Goal: Task Accomplishment & Management: Complete application form

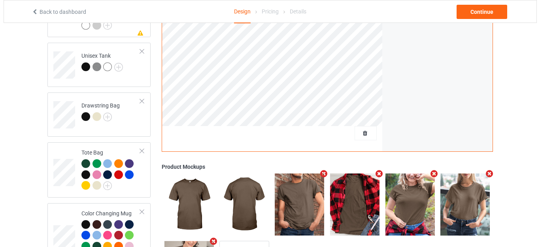
scroll to position [978, 0]
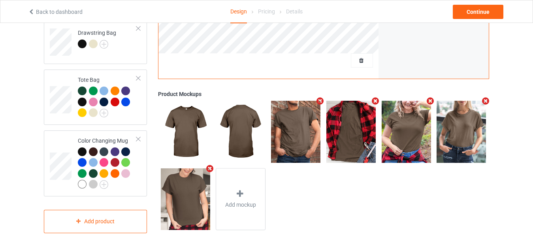
click at [359, 53] on div at bounding box center [362, 60] width 22 height 14
click at [358, 60] on span "Delete all designs" at bounding box center [344, 60] width 42 height 6
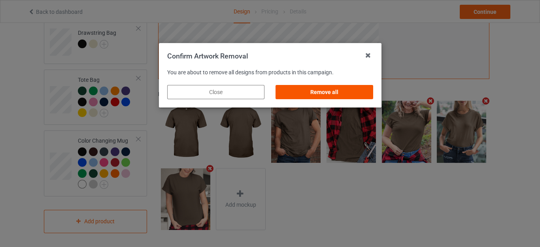
click at [347, 89] on div "Remove all" at bounding box center [324, 92] width 97 height 14
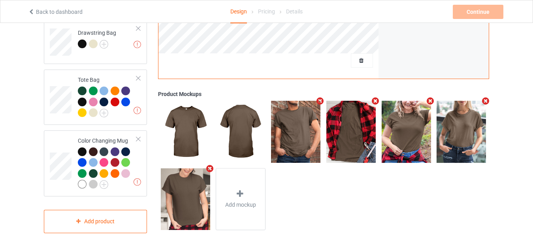
click at [430, 99] on icon "Remove mockup" at bounding box center [431, 101] width 10 height 8
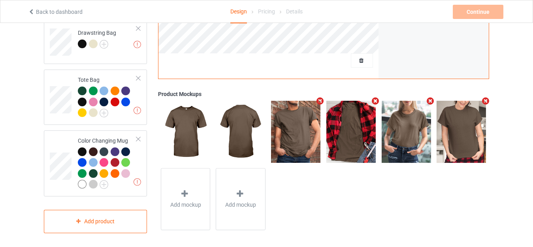
click at [432, 99] on icon "Remove mockup" at bounding box center [431, 101] width 10 height 8
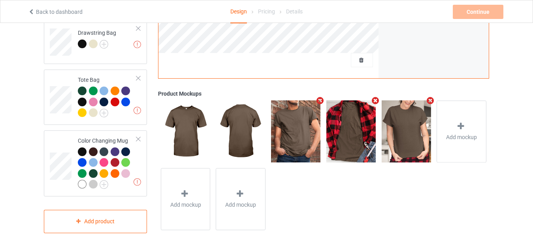
click at [431, 99] on icon "Remove mockup" at bounding box center [431, 101] width 10 height 8
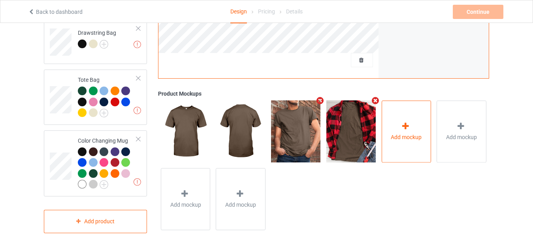
click at [395, 118] on div "Add mockup" at bounding box center [407, 131] width 50 height 62
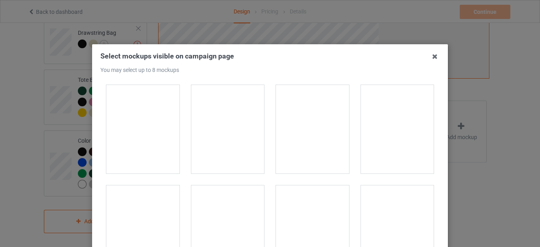
scroll to position [8223, 0]
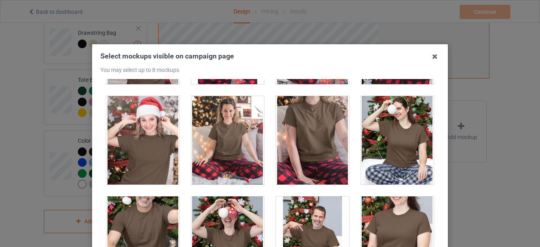
click at [305, 138] on div at bounding box center [312, 140] width 73 height 89
click at [139, 140] on div at bounding box center [142, 140] width 73 height 89
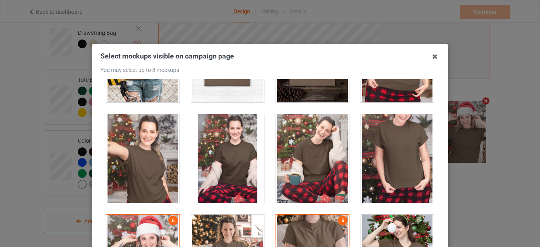
scroll to position [8144, 0]
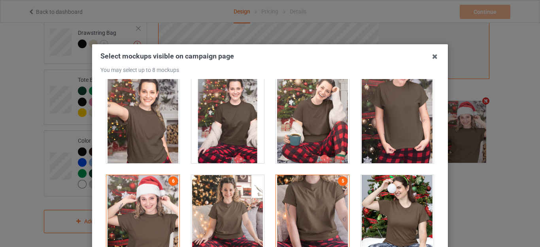
click at [380, 110] on div at bounding box center [397, 119] width 73 height 89
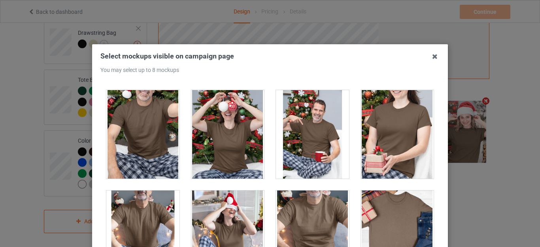
scroll to position [8420, 0]
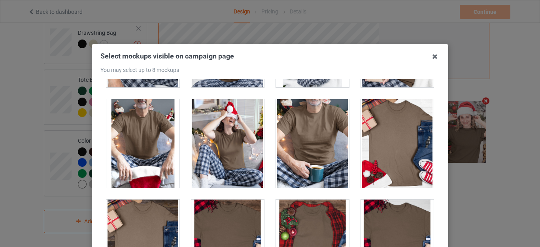
click at [306, 121] on div at bounding box center [312, 143] width 73 height 89
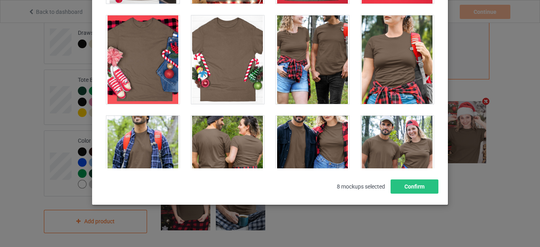
scroll to position [110, 0]
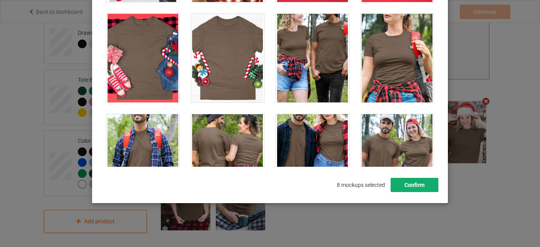
click at [409, 183] on button "Confirm" at bounding box center [415, 185] width 48 height 14
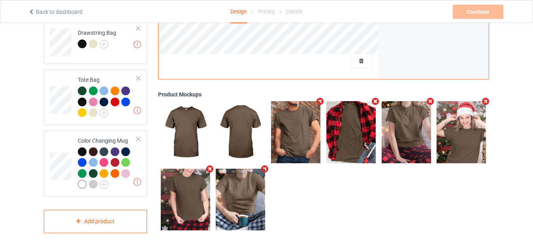
click at [375, 99] on icon "Remove mockup" at bounding box center [375, 101] width 10 height 8
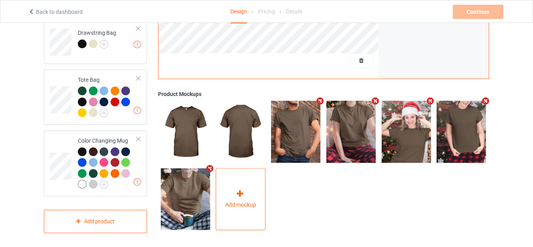
click at [252, 191] on div "Add mockup" at bounding box center [241, 199] width 50 height 62
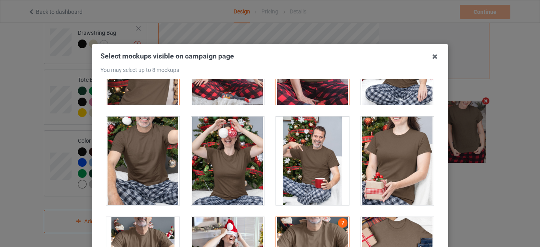
scroll to position [8302, 0]
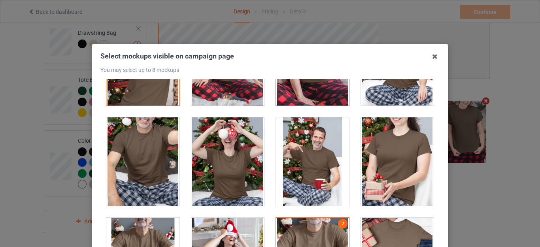
click at [146, 149] on div at bounding box center [142, 161] width 73 height 89
click at [151, 148] on div at bounding box center [142, 161] width 73 height 89
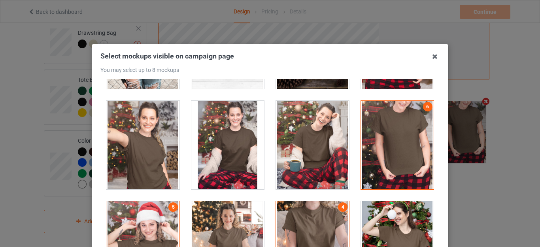
scroll to position [8104, 0]
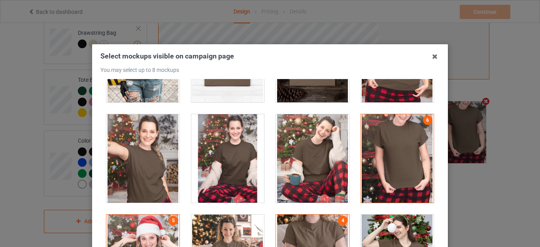
click at [142, 149] on div at bounding box center [142, 158] width 73 height 89
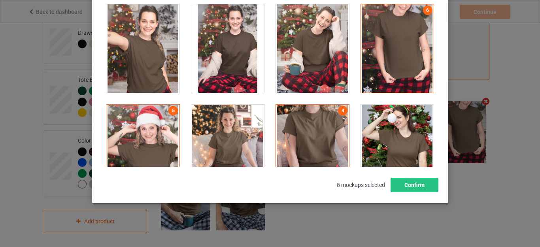
scroll to position [8262, 0]
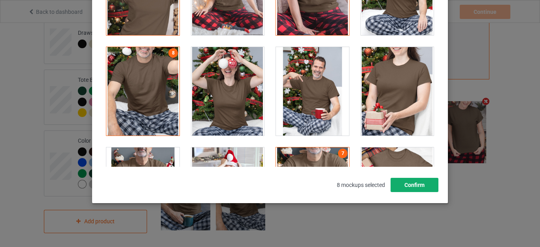
click at [408, 184] on button "Confirm" at bounding box center [415, 185] width 48 height 14
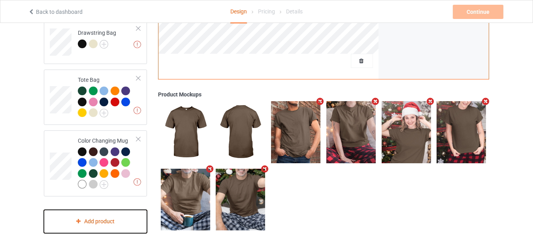
click at [94, 213] on div "Add product" at bounding box center [95, 221] width 103 height 23
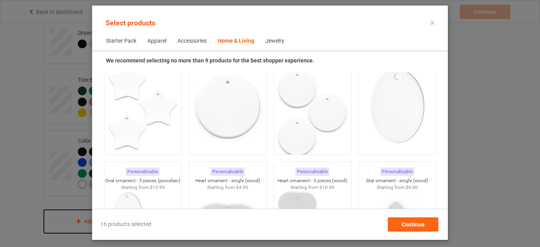
scroll to position [5513, 0]
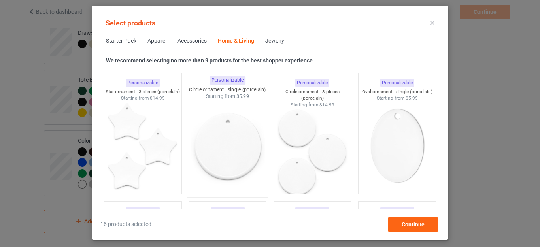
click at [228, 128] on img at bounding box center [228, 146] width 74 height 93
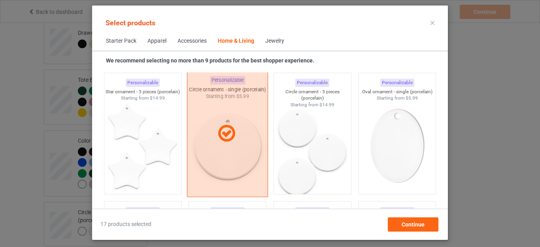
click at [223, 130] on icon at bounding box center [226, 134] width 23 height 20
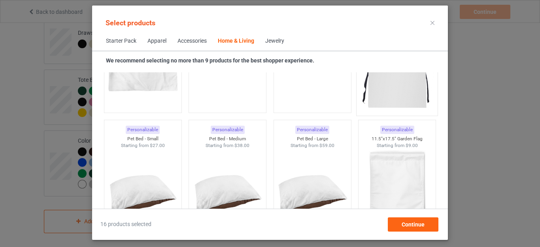
scroll to position [5038, 0]
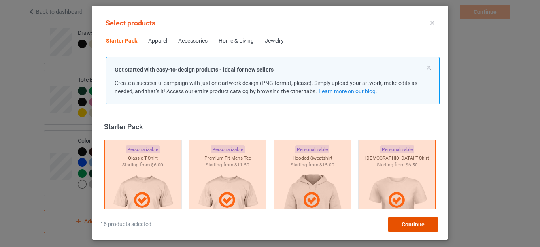
click at [408, 225] on span "Continue" at bounding box center [413, 224] width 23 height 6
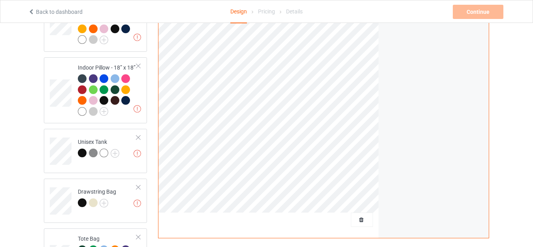
scroll to position [859, 0]
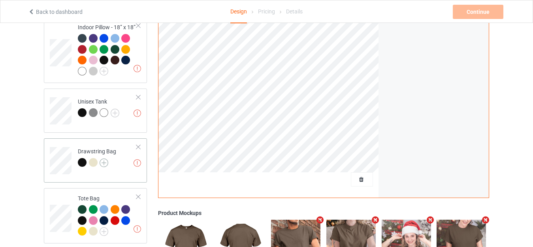
click at [104, 159] on img at bounding box center [104, 163] width 9 height 9
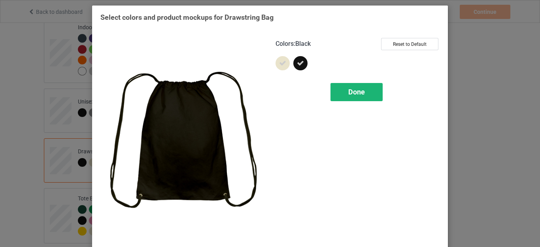
click at [358, 89] on span "Done" at bounding box center [356, 92] width 17 height 8
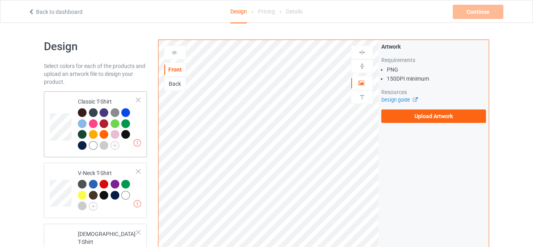
click at [104, 91] on div "Missing artworks Classic T-Shirt" at bounding box center [95, 124] width 103 height 66
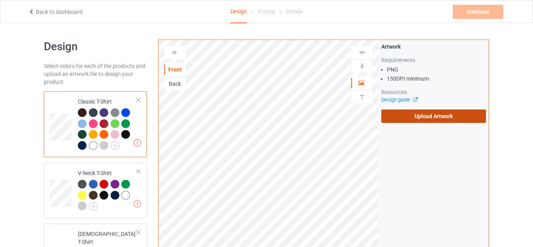
click at [425, 114] on label "Upload Artwork" at bounding box center [433, 116] width 105 height 13
click at [0, 0] on input "Upload Artwork" at bounding box center [0, 0] width 0 height 0
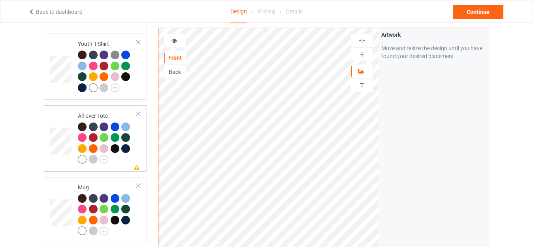
scroll to position [553, 0]
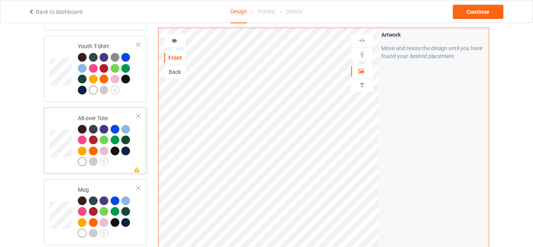
click at [96, 108] on div "Missing artwork on 1 side(s) All-over Tote" at bounding box center [95, 141] width 103 height 66
click at [361, 55] on img at bounding box center [363, 55] width 8 height 8
click at [361, 41] on img at bounding box center [363, 41] width 8 height 8
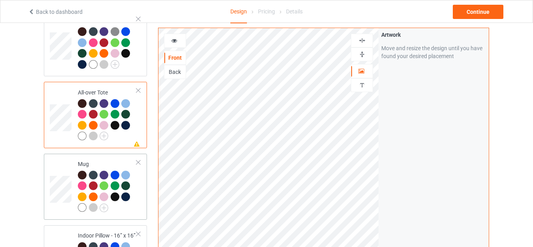
scroll to position [593, 0]
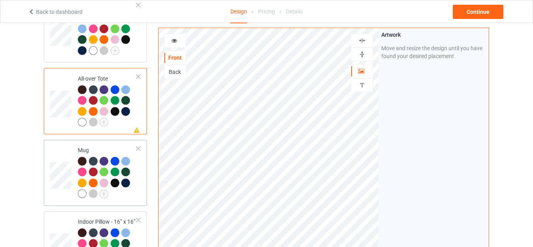
click at [100, 143] on td "Mug" at bounding box center [108, 173] width 68 height 60
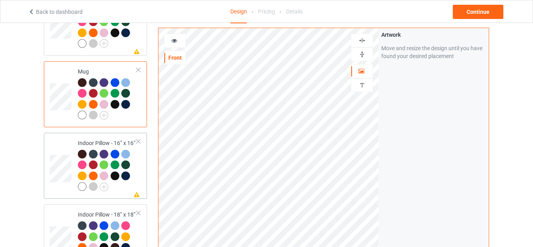
scroll to position [672, 0]
click at [100, 139] on div "Indoor Pillow - 16” x 16”" at bounding box center [107, 164] width 59 height 51
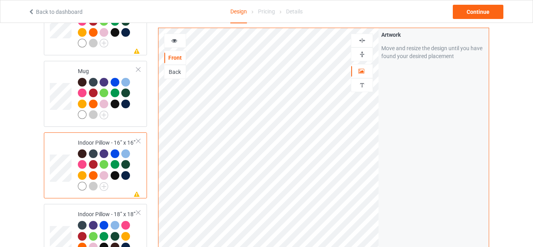
click at [360, 55] on img at bounding box center [363, 55] width 8 height 8
click at [361, 39] on img at bounding box center [363, 41] width 8 height 8
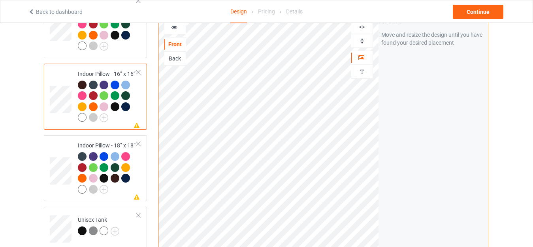
scroll to position [751, 0]
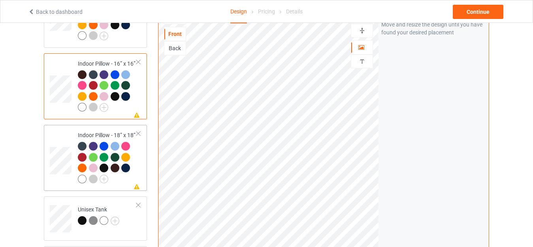
click at [96, 131] on div "Indoor Pillow - 18” x 18”" at bounding box center [107, 156] width 59 height 51
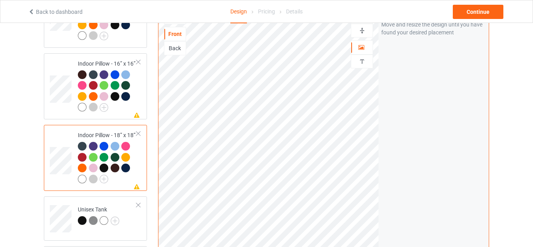
click at [359, 29] on img at bounding box center [363, 31] width 8 height 8
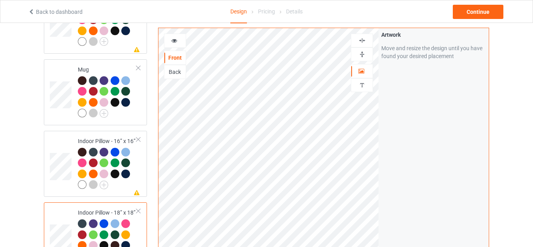
scroll to position [672, 0]
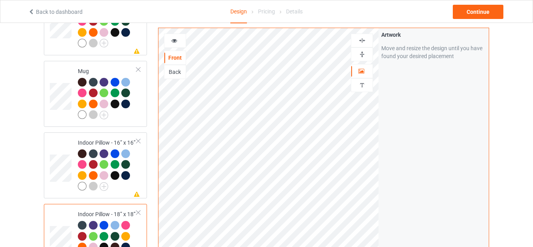
click at [359, 40] on img at bounding box center [363, 41] width 8 height 8
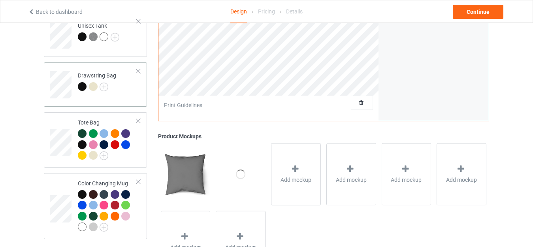
scroll to position [949, 0]
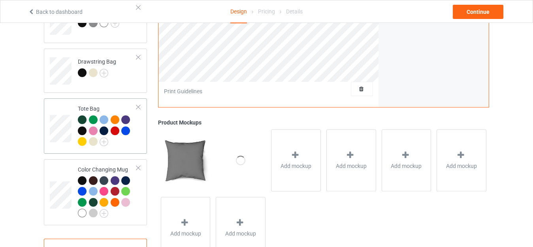
click at [96, 105] on div "Tote Bag" at bounding box center [107, 125] width 59 height 41
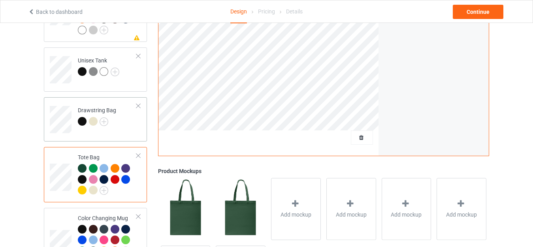
scroll to position [938, 0]
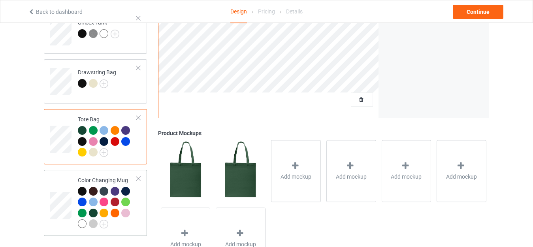
click at [96, 176] on div "Color Changing Mug" at bounding box center [107, 201] width 59 height 51
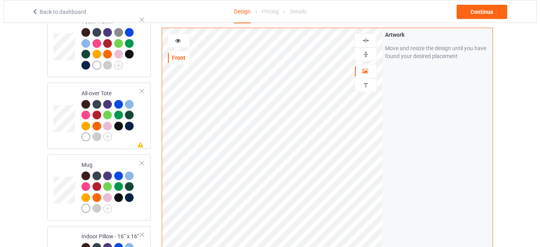
scroll to position [503, 0]
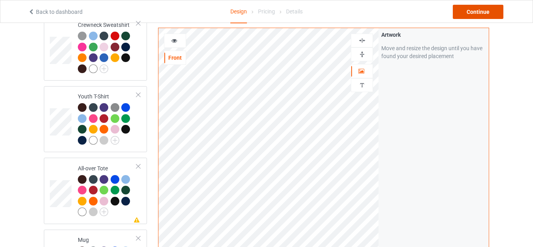
click at [477, 12] on div "Continue" at bounding box center [478, 12] width 51 height 14
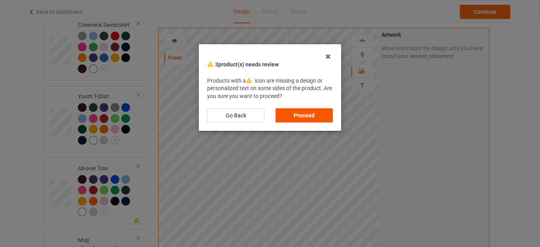
click at [303, 110] on div "Proceed" at bounding box center [304, 115] width 57 height 14
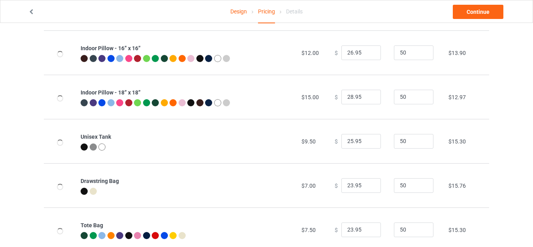
scroll to position [502, 0]
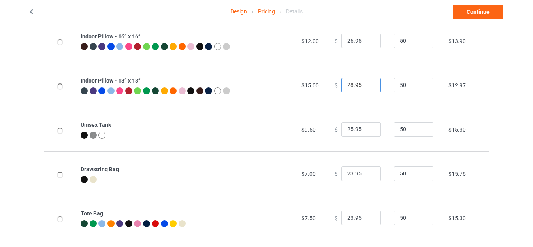
drag, startPoint x: 347, startPoint y: 83, endPoint x: 340, endPoint y: 83, distance: 7.5
click at [342, 83] on input "28.95" at bounding box center [362, 85] width 40 height 15
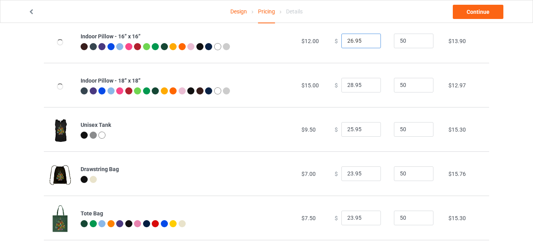
click at [349, 38] on input "26.95" at bounding box center [362, 41] width 40 height 15
click at [348, 39] on input "268.95" at bounding box center [362, 41] width 40 height 15
type input "28.95"
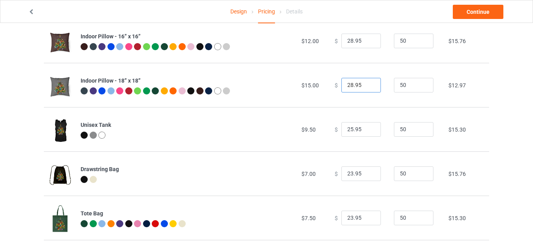
click at [349, 85] on input "28.95" at bounding box center [362, 85] width 40 height 15
click at [349, 80] on input "28.95" at bounding box center [362, 85] width 40 height 15
click at [349, 83] on input "28.95" at bounding box center [362, 85] width 40 height 15
drag, startPoint x: 348, startPoint y: 83, endPoint x: 332, endPoint y: 82, distance: 16.6
click at [335, 83] on div "$ 28.95" at bounding box center [360, 85] width 51 height 15
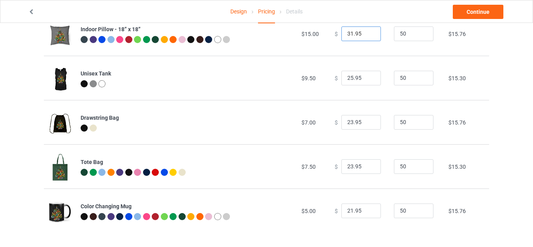
scroll to position [556, 0]
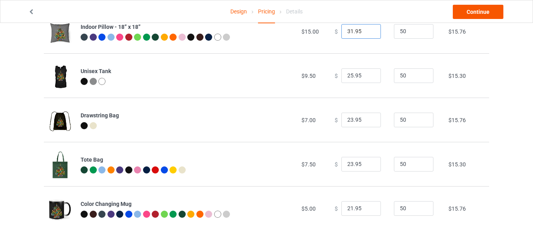
type input "31.95"
click at [477, 10] on link "Continue" at bounding box center [478, 12] width 51 height 14
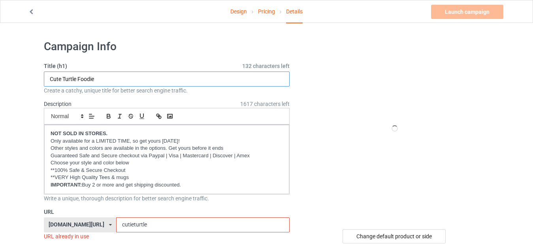
click at [105, 77] on input "Cute Turtle Foodie" at bounding box center [167, 79] width 246 height 15
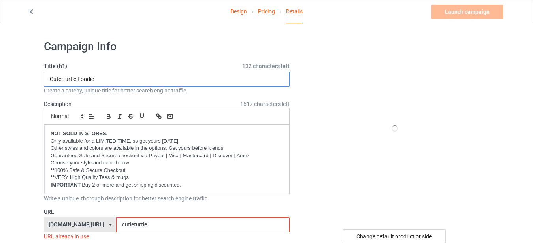
click at [105, 77] on input "Cute Turtle Foodie" at bounding box center [167, 79] width 246 height 15
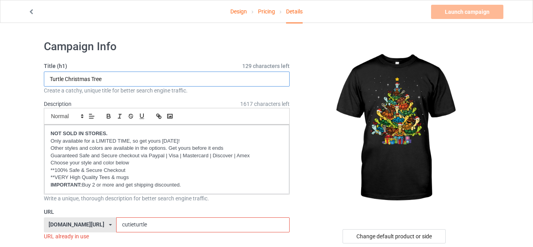
type input "Turtle Christmas Tree"
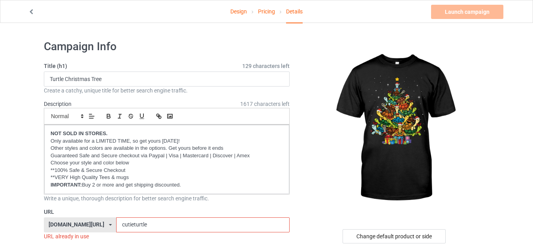
click at [136, 223] on input "cutieturtle" at bounding box center [202, 224] width 173 height 15
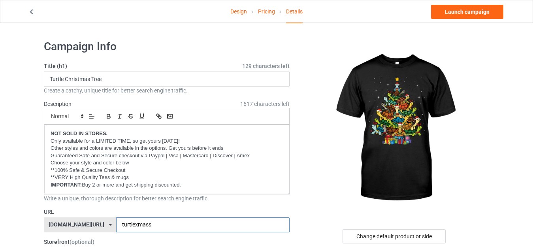
type input "turtlexmass"
click at [303, 186] on div at bounding box center [395, 129] width 189 height 178
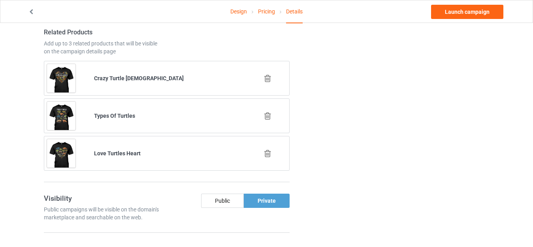
scroll to position [514, 0]
click at [264, 151] on icon at bounding box center [268, 153] width 10 height 8
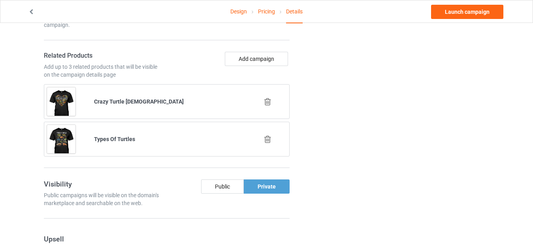
scroll to position [474, 0]
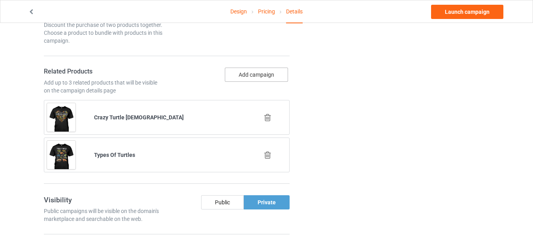
click at [251, 75] on button "Add campaign" at bounding box center [256, 75] width 63 height 14
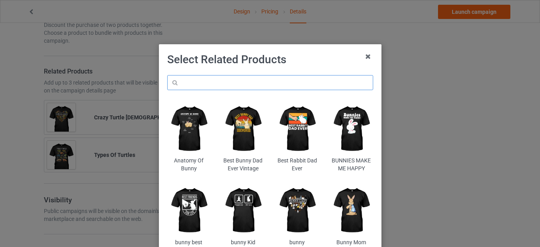
click at [206, 84] on input "text" at bounding box center [270, 82] width 206 height 15
click at [313, 62] on h1 "Select Related Products" at bounding box center [270, 60] width 206 height 14
click at [228, 83] on input "love turtles" at bounding box center [270, 82] width 206 height 15
type input "love turtles"
click at [306, 67] on div "Select Related Products love turtles Anatomy Of Bunny Best Bunny Dad Ever Vinta…" at bounding box center [270, 156] width 206 height 207
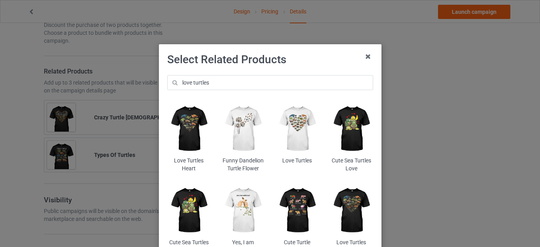
click at [345, 194] on img at bounding box center [351, 210] width 43 height 54
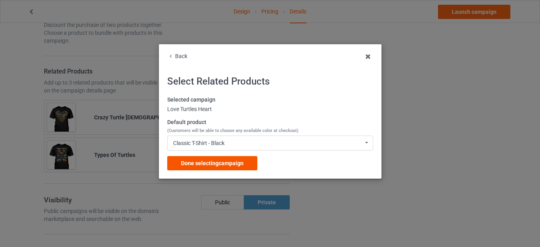
click at [221, 158] on div "Done selecting campaign" at bounding box center [212, 163] width 90 height 14
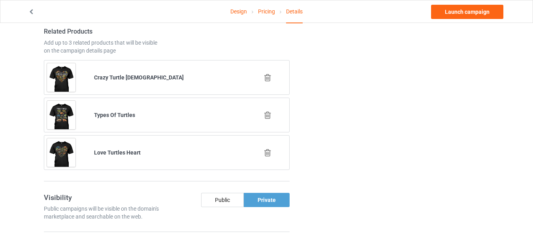
scroll to position [514, 0]
click at [269, 76] on icon at bounding box center [268, 78] width 10 height 8
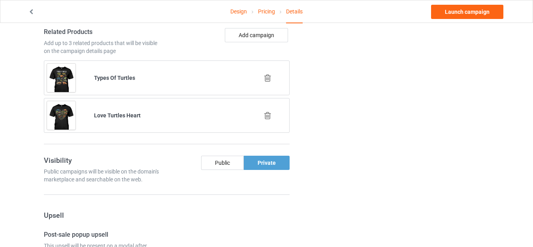
scroll to position [435, 0]
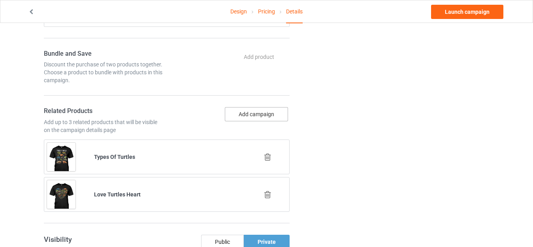
click at [263, 111] on button "Add campaign" at bounding box center [256, 114] width 63 height 14
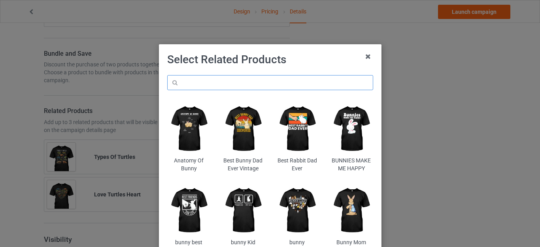
click at [210, 79] on input "text" at bounding box center [270, 82] width 206 height 15
click at [209, 79] on input "text" at bounding box center [270, 82] width 206 height 15
paste input "sea-turtle-christmas-tree"
type input "sea-turtle-christmas-tree"
click at [310, 65] on h1 "Select Related Products" at bounding box center [270, 60] width 206 height 14
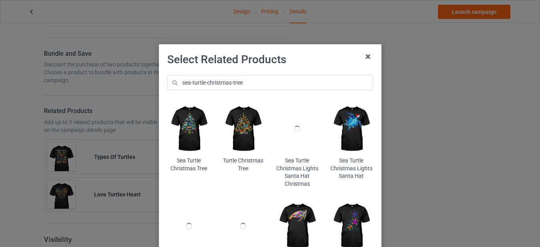
click at [185, 120] on img at bounding box center [188, 129] width 43 height 54
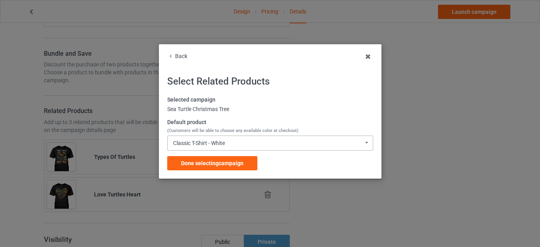
click at [225, 143] on div "Classic T-Shirt - White" at bounding box center [199, 143] width 52 height 6
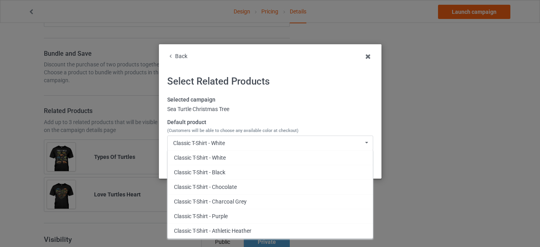
click at [215, 172] on div "Classic T-Shirt - Black" at bounding box center [270, 172] width 205 height 15
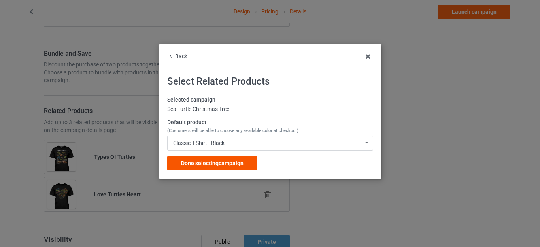
click at [222, 165] on span "Done selecting campaign" at bounding box center [212, 163] width 62 height 6
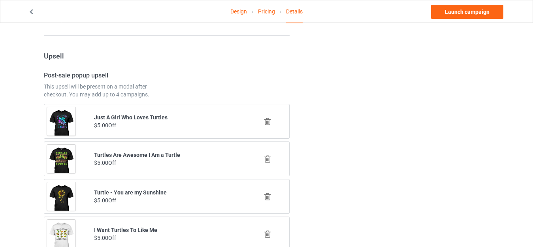
scroll to position [712, 0]
click at [266, 122] on icon at bounding box center [268, 121] width 10 height 8
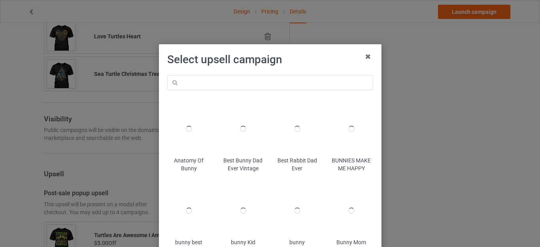
scroll to position [708, 0]
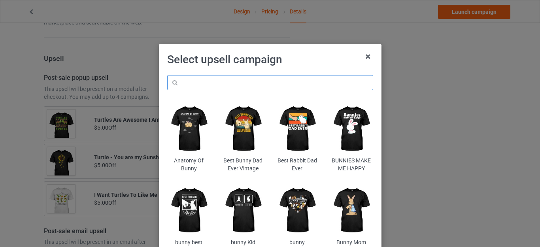
click at [225, 84] on input "text" at bounding box center [270, 82] width 206 height 15
paste input "sea-turtle-christmas-tree"
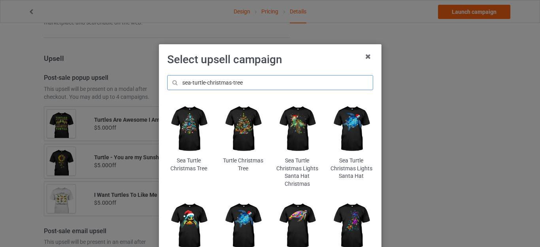
type input "sea-turtle-christmas-tree"
click at [296, 122] on img at bounding box center [297, 129] width 43 height 54
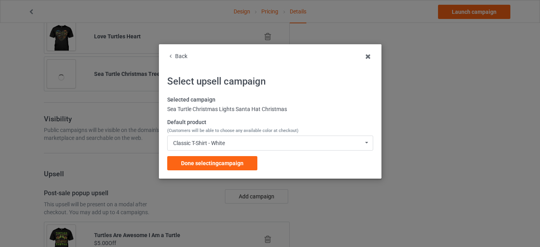
scroll to position [708, 0]
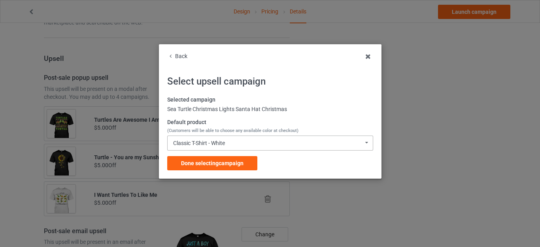
click at [234, 145] on div "Classic T-Shirt - White Classic T-Shirt - White Classic T-Shirt - Black Classic…" at bounding box center [270, 143] width 206 height 15
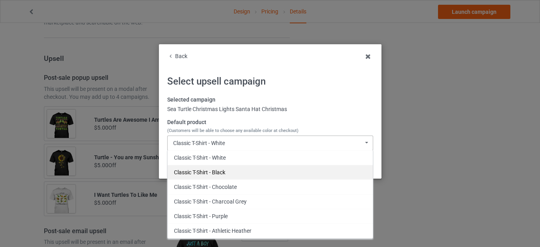
click at [213, 172] on div "Classic T-Shirt - Black" at bounding box center [270, 172] width 205 height 15
click at [213, 172] on div "Back Select upsell campaign Selected campaign Sea Turtle Christmas Lights Santa…" at bounding box center [270, 111] width 223 height 134
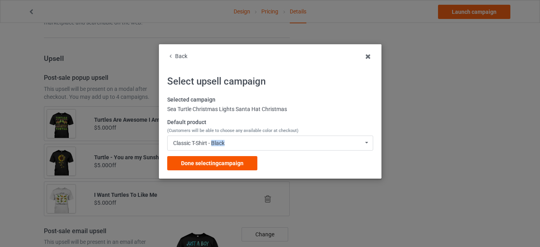
click at [224, 159] on div "Done selecting campaign" at bounding box center [212, 163] width 90 height 14
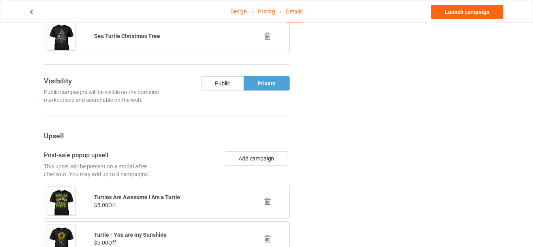
scroll to position [746, 0]
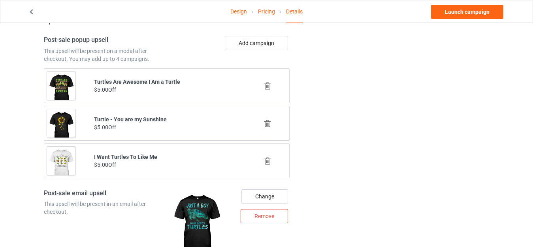
click at [269, 121] on icon at bounding box center [268, 123] width 10 height 8
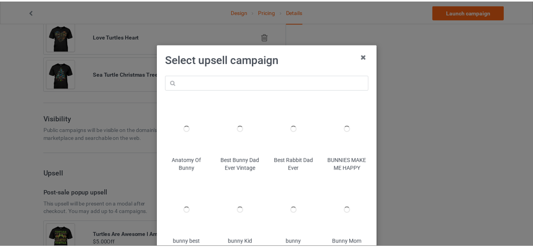
scroll to position [708, 0]
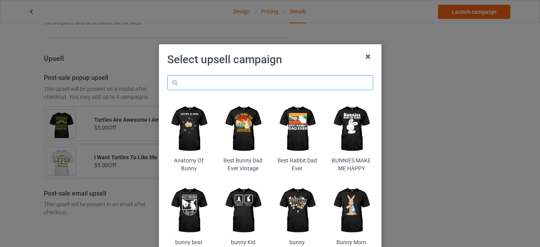
click at [225, 87] on input "text" at bounding box center [270, 82] width 206 height 15
paste input "sea-turtle-christmas-tree"
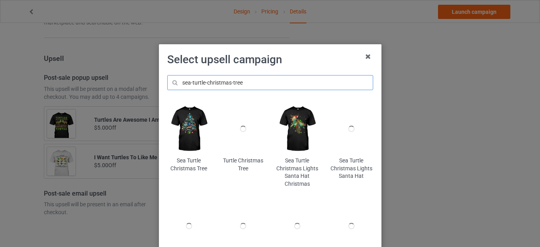
type input "sea-turtle-christmas-tree"
click at [298, 65] on h1 "Select upsell campaign" at bounding box center [270, 60] width 206 height 14
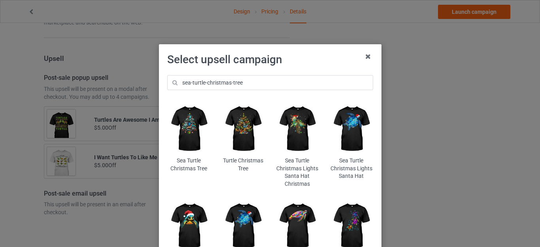
click at [296, 120] on img at bounding box center [297, 129] width 43 height 54
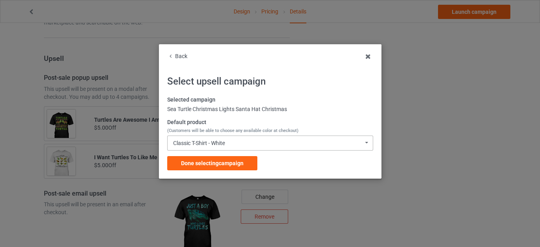
click at [228, 141] on div "Classic T-Shirt - White Classic T-Shirt - White Classic T-Shirt - Black Classic…" at bounding box center [270, 143] width 206 height 15
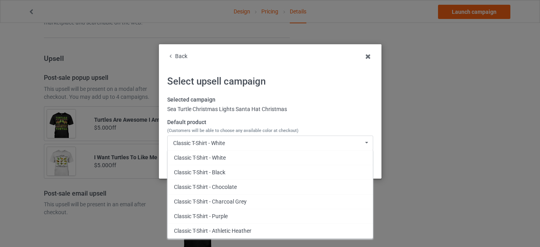
click at [213, 170] on div "Classic T-Shirt - Black" at bounding box center [270, 172] width 205 height 15
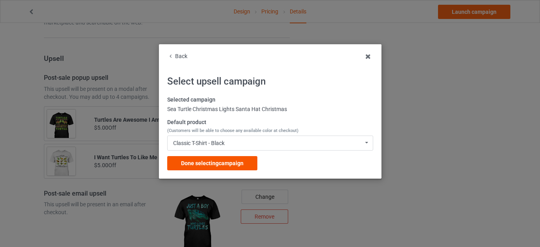
click at [232, 161] on span "Done selecting campaign" at bounding box center [212, 163] width 62 height 6
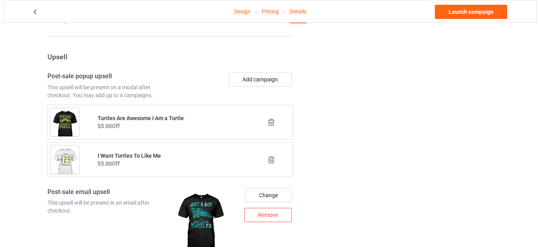
scroll to position [708, 0]
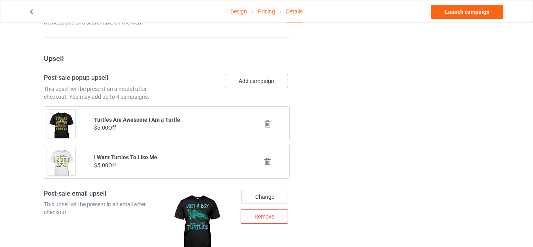
click at [253, 77] on button "Add campaign" at bounding box center [256, 81] width 63 height 14
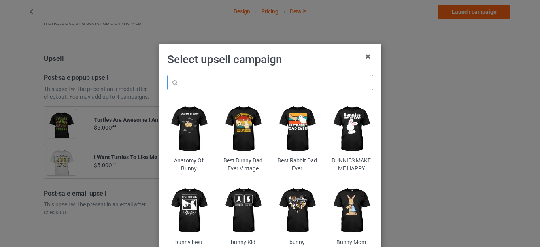
click at [244, 80] on input "text" at bounding box center [270, 82] width 206 height 15
paste input "sea-turtle-christmas-tree"
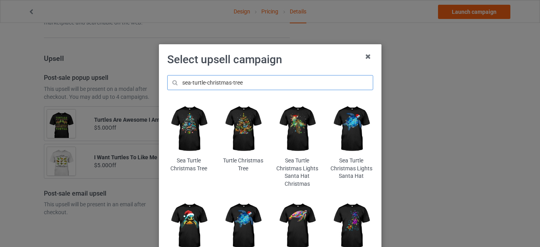
type input "sea-turtle-christmas-tree"
click at [347, 126] on img at bounding box center [351, 129] width 43 height 54
click at [347, 126] on div "Select upsell campaign sea-turtle-christmas-tree Sea Turtle Christmas Tree Turt…" at bounding box center [270, 123] width 540 height 247
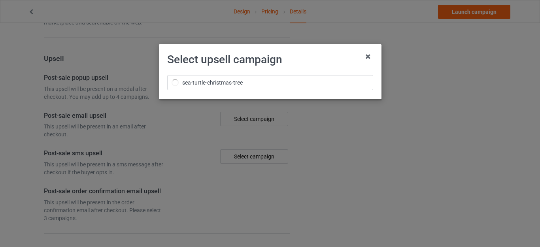
scroll to position [708, 0]
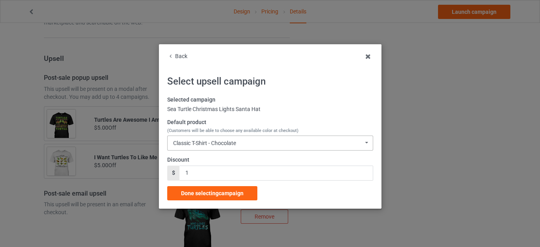
click at [242, 139] on div "Classic T-Shirt - Chocolate Classic T-Shirt - Chocolate Classic T-Shirt - Charc…" at bounding box center [270, 143] width 206 height 15
click at [233, 142] on div "Classic T-Shirt - Chocolate Classic T-Shirt - Chocolate Classic T-Shirt - Charc…" at bounding box center [270, 143] width 206 height 15
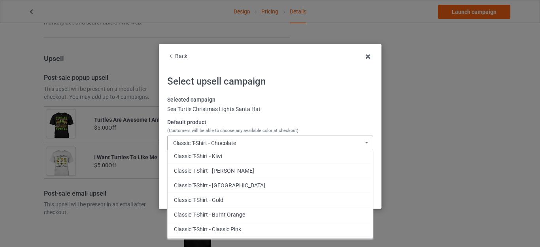
scroll to position [158, 0]
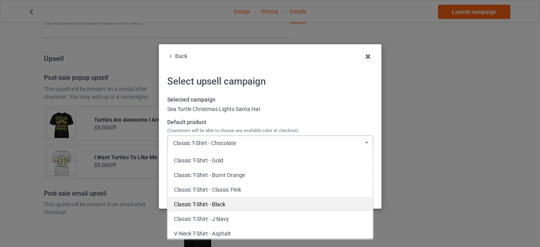
click at [210, 202] on div "Classic T-Shirt - Black" at bounding box center [270, 204] width 205 height 15
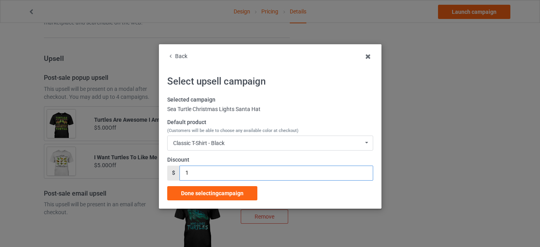
drag, startPoint x: 201, startPoint y: 171, endPoint x: 166, endPoint y: 169, distance: 35.3
click at [167, 170] on div "$ 1" at bounding box center [270, 173] width 206 height 15
type input "5"
drag, startPoint x: 209, startPoint y: 191, endPoint x: 246, endPoint y: 187, distance: 37.5
click at [209, 190] on span "Done selecting campaign" at bounding box center [212, 193] width 62 height 6
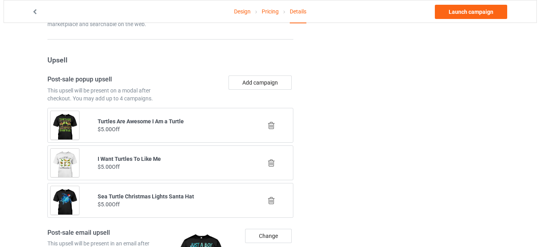
scroll to position [712, 0]
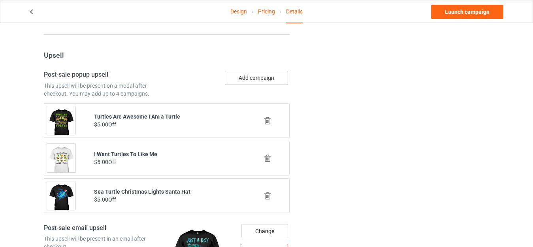
click at [251, 78] on button "Add campaign" at bounding box center [256, 78] width 63 height 14
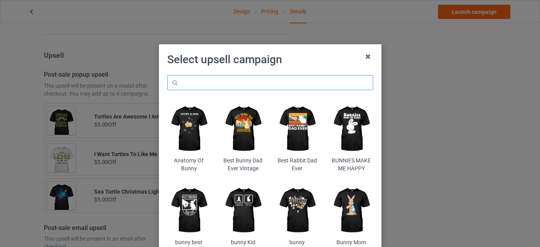
click at [249, 79] on input "text" at bounding box center [270, 82] width 206 height 15
paste input "sea-turtle-christmas-tree"
type input "sea-turtle-christmas-tree"
click at [311, 62] on h1 "Select upsell campaign" at bounding box center [270, 60] width 206 height 14
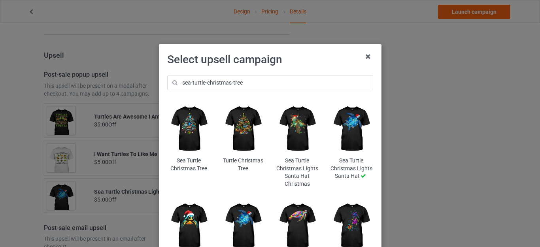
click at [293, 117] on img at bounding box center [297, 129] width 43 height 54
click at [293, 117] on div "Select upsell campaign sea-turtle-christmas-tree Sea Turtle Christmas Tree Turt…" at bounding box center [270, 123] width 540 height 247
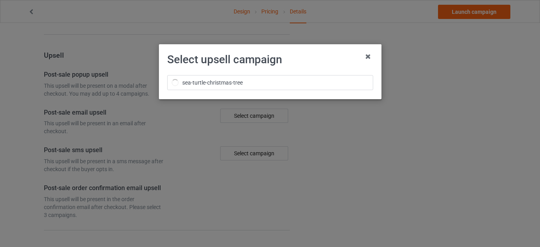
scroll to position [712, 0]
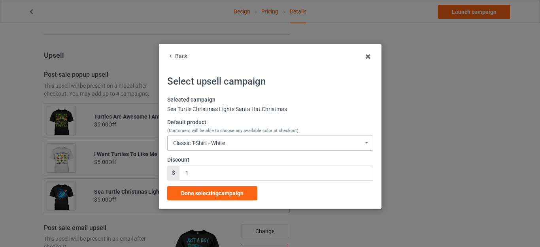
click at [219, 143] on div "Classic T-Shirt - White" at bounding box center [199, 143] width 52 height 6
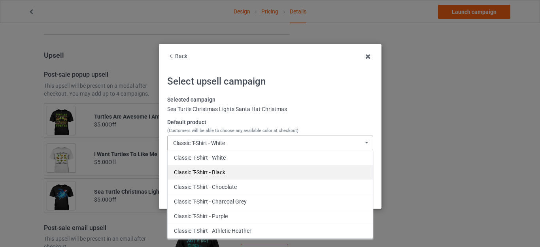
click at [210, 172] on div "Classic T-Shirt - Black" at bounding box center [270, 172] width 205 height 15
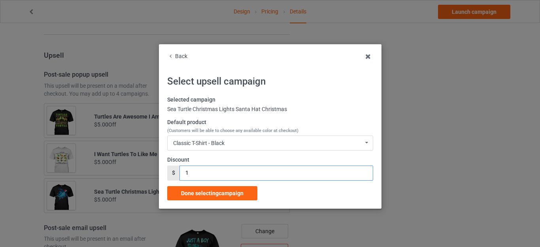
drag, startPoint x: 189, startPoint y: 173, endPoint x: 166, endPoint y: 171, distance: 23.8
click at [167, 171] on div "$ 1" at bounding box center [270, 173] width 206 height 15
type input "5"
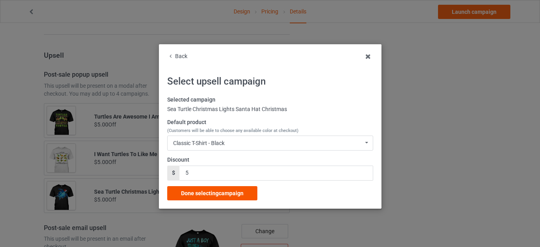
drag, startPoint x: 208, startPoint y: 190, endPoint x: 294, endPoint y: 185, distance: 85.5
click at [209, 190] on span "Done selecting campaign" at bounding box center [212, 193] width 62 height 6
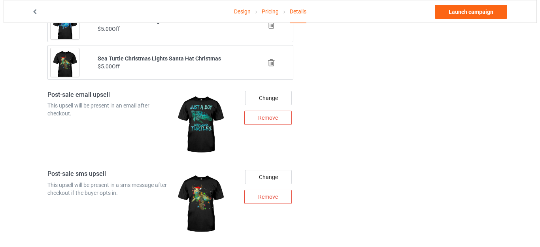
scroll to position [906, 0]
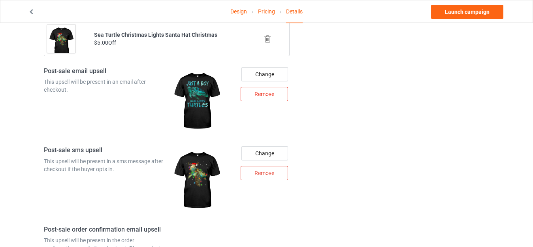
click at [263, 95] on div "Remove" at bounding box center [264, 94] width 47 height 14
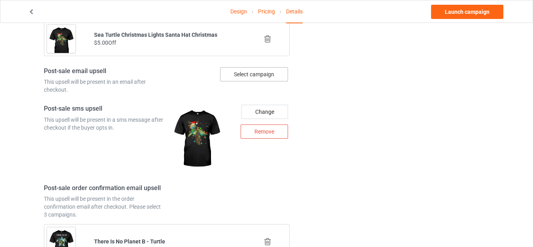
click at [247, 76] on div "Select campaign" at bounding box center [254, 74] width 68 height 14
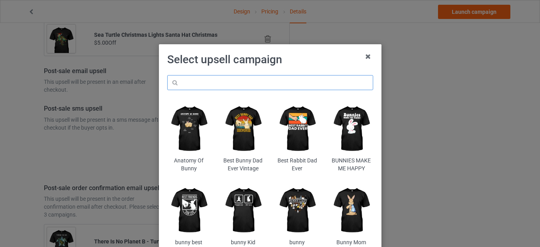
click at [227, 79] on input "text" at bounding box center [270, 82] width 206 height 15
paste input "sea-turtle-christmas-tree"
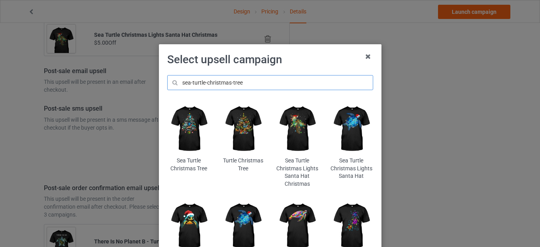
type input "sea-turtle-christmas-tree"
click at [313, 63] on h1 "Select upsell campaign" at bounding box center [270, 60] width 206 height 14
click at [238, 123] on img at bounding box center [242, 129] width 43 height 54
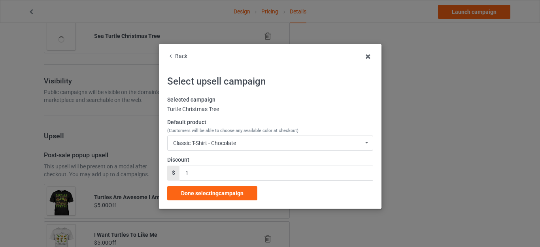
scroll to position [906, 0]
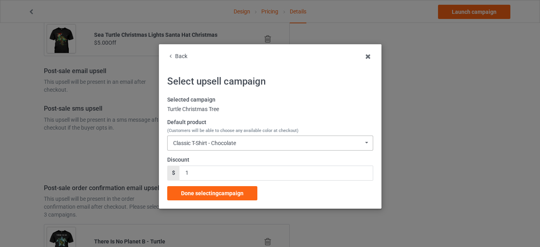
click at [229, 139] on div "Classic T-Shirt - Chocolate Classic T-Shirt - Chocolate Classic T-Shirt - Charc…" at bounding box center [270, 143] width 206 height 15
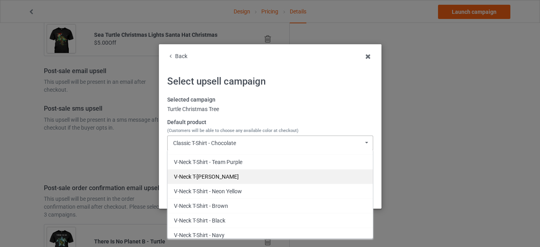
scroll to position [277, 0]
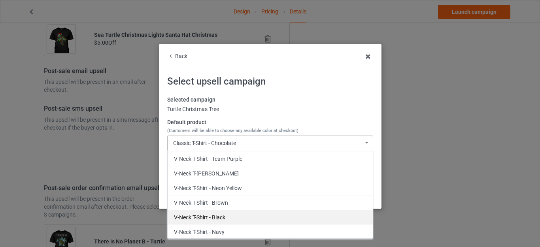
click at [215, 215] on div "V-Neck T-Shirt - Black" at bounding box center [270, 217] width 205 height 15
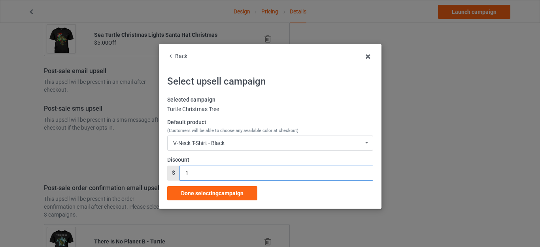
drag, startPoint x: 188, startPoint y: 176, endPoint x: 176, endPoint y: 174, distance: 12.1
click at [179, 174] on input "1" at bounding box center [275, 173] width 193 height 15
click at [179, 173] on input "1" at bounding box center [275, 173] width 193 height 15
drag, startPoint x: 189, startPoint y: 172, endPoint x: 174, endPoint y: 172, distance: 15.0
click at [175, 172] on div "$ 1" at bounding box center [270, 173] width 206 height 15
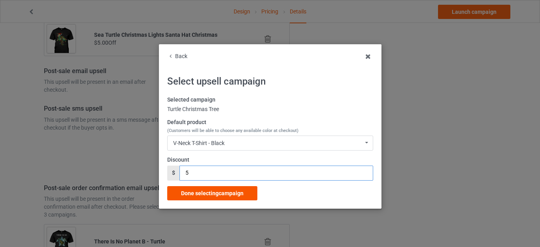
type input "5"
click at [209, 195] on span "Done selecting campaign" at bounding box center [212, 193] width 62 height 6
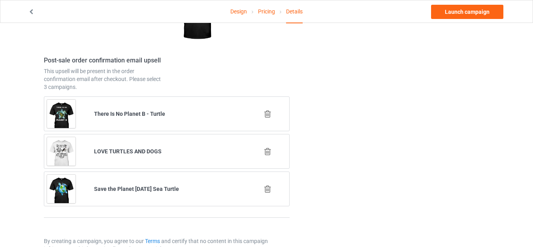
scroll to position [1097, 0]
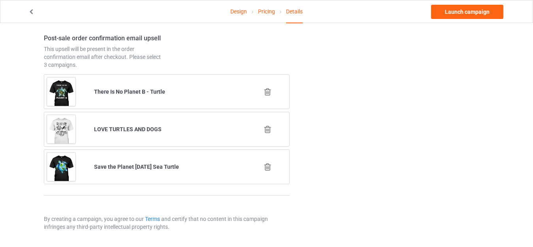
click at [266, 89] on icon at bounding box center [268, 92] width 10 height 8
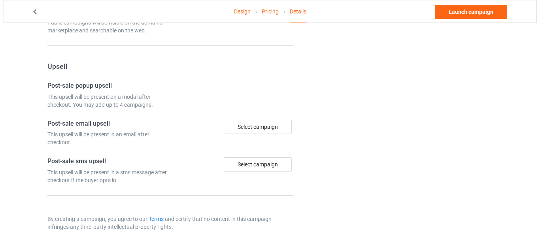
scroll to position [1060, 0]
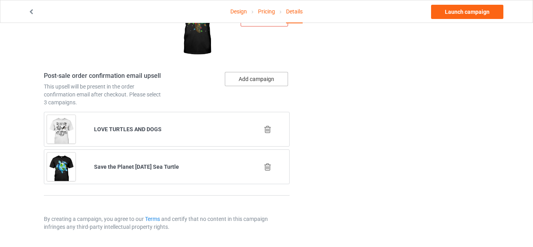
click at [256, 76] on button "Add campaign" at bounding box center [256, 79] width 63 height 14
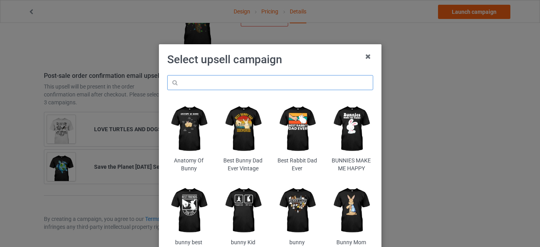
click at [230, 83] on input "text" at bounding box center [270, 82] width 206 height 15
paste input "types-of-turtles23"
type input "types-of-turtles23"
click at [305, 61] on h1 "Select upsell campaign" at bounding box center [270, 60] width 206 height 14
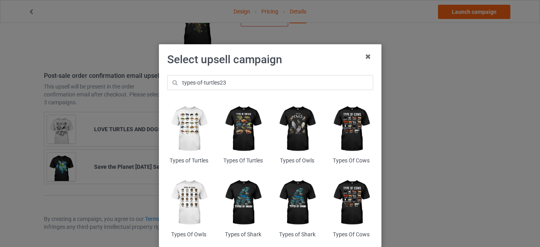
click at [186, 121] on img at bounding box center [188, 129] width 43 height 54
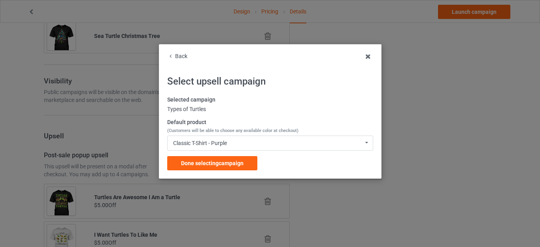
scroll to position [1060, 0]
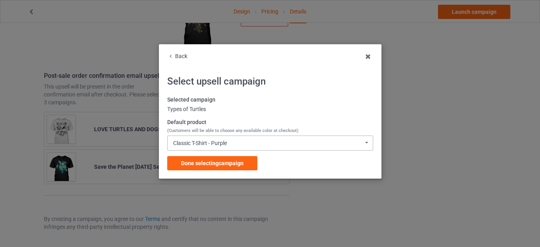
click at [229, 140] on div "Classic T-Shirt - Purple Classic T-Shirt - Purple Classic T-Shirt - Athletic He…" at bounding box center [270, 143] width 206 height 15
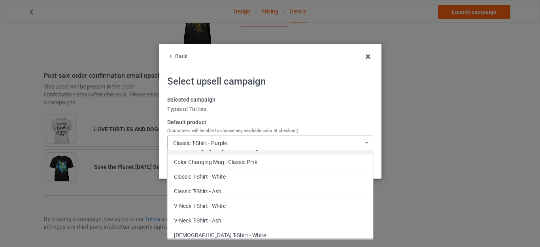
scroll to position [1898, 0]
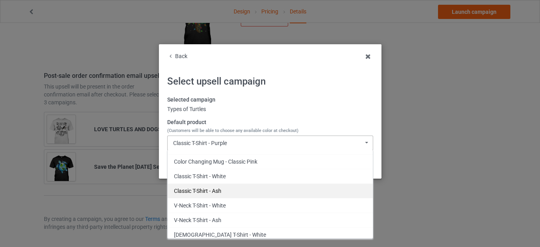
click at [223, 185] on div "Classic T-Shirt - Ash" at bounding box center [270, 190] width 205 height 15
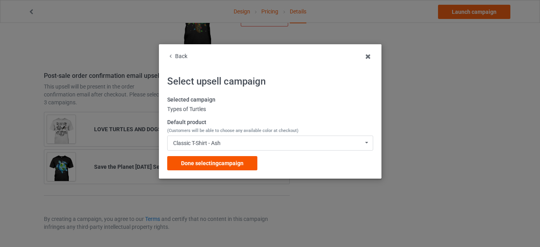
click at [222, 158] on div "Done selecting campaign" at bounding box center [212, 163] width 90 height 14
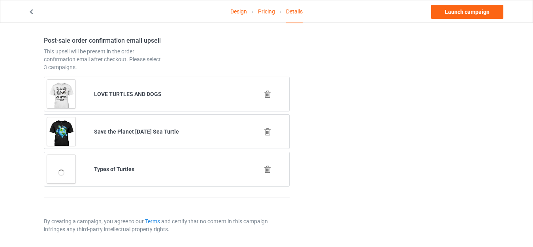
scroll to position [1096, 0]
click at [266, 92] on icon at bounding box center [268, 93] width 10 height 8
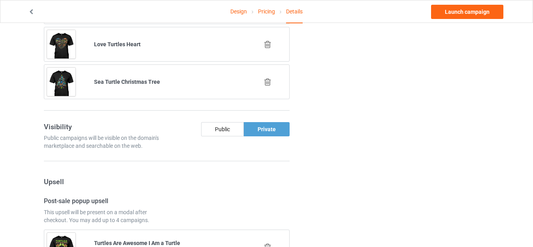
scroll to position [1060, 0]
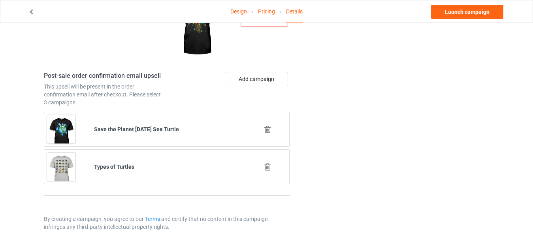
click at [268, 129] on icon at bounding box center [268, 129] width 10 height 8
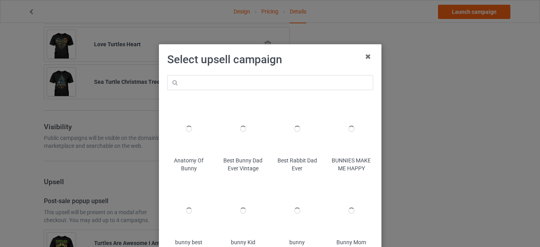
scroll to position [701, 0]
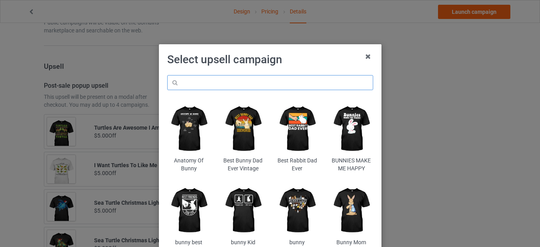
click at [219, 85] on input "text" at bounding box center [270, 82] width 206 height 15
click at [199, 75] on input "text" at bounding box center [270, 82] width 206 height 15
click at [198, 80] on input "text" at bounding box center [270, 82] width 206 height 15
paste input "flyseaturtles"
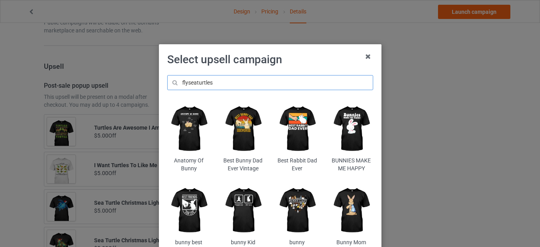
type input "flyseaturtles"
click at [281, 68] on div "Select upsell campaign flyseaturtles Anatomy Of Bunny Best Bunny Dad Ever Vinta…" at bounding box center [270, 156] width 206 height 207
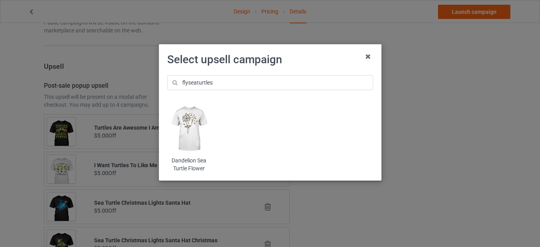
click at [191, 121] on img at bounding box center [188, 129] width 43 height 54
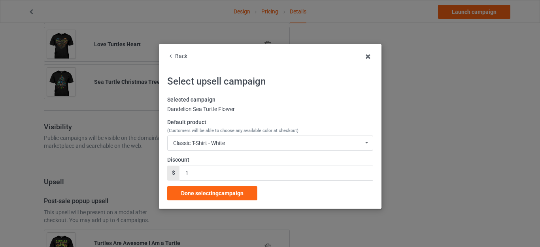
scroll to position [701, 0]
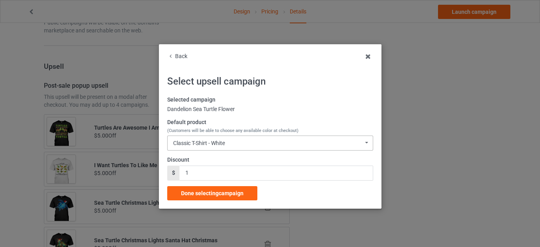
click at [213, 142] on div "Classic T-Shirt - White" at bounding box center [199, 143] width 52 height 6
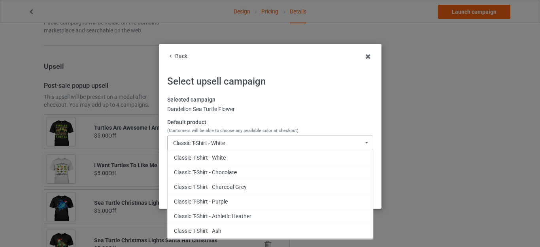
click at [213, 142] on div "Classic T-Shirt - White" at bounding box center [199, 143] width 52 height 6
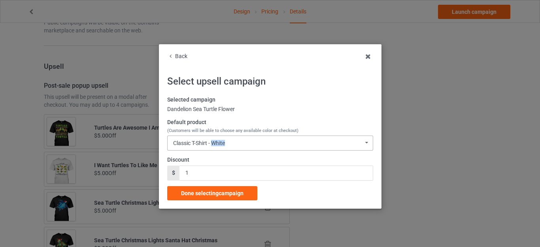
click at [213, 142] on div "Classic T-Shirt - White" at bounding box center [199, 143] width 52 height 6
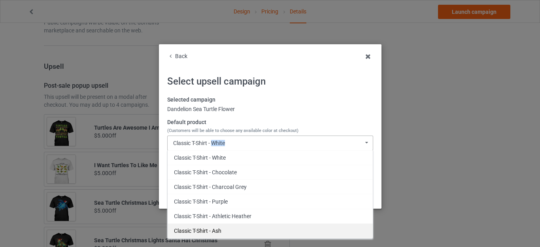
click at [201, 229] on div "Classic T-Shirt - Ash" at bounding box center [270, 230] width 205 height 15
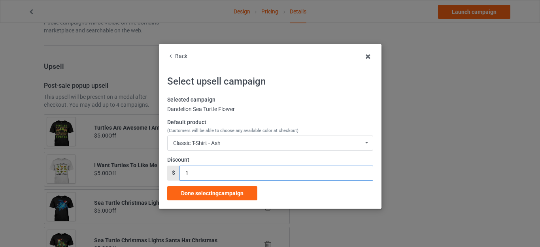
drag, startPoint x: 186, startPoint y: 173, endPoint x: 180, endPoint y: 174, distance: 5.9
click at [180, 174] on input "1" at bounding box center [275, 173] width 193 height 15
type input "5"
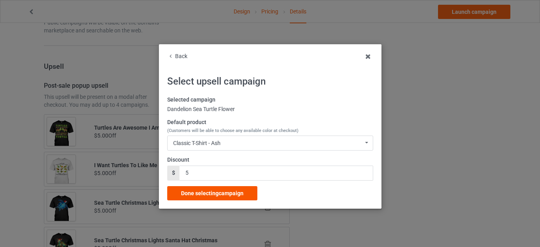
click at [204, 192] on span "Done selecting campaign" at bounding box center [212, 193] width 62 height 6
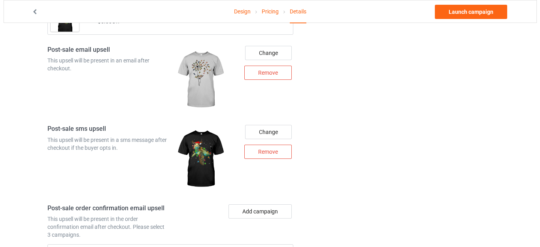
scroll to position [1022, 0]
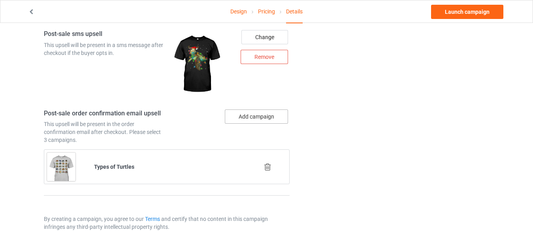
click at [247, 116] on button "Add campaign" at bounding box center [256, 117] width 63 height 14
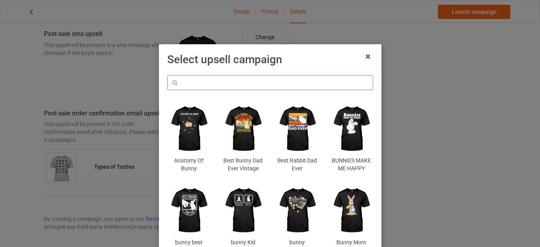
click at [217, 81] on input "text" at bounding box center [270, 82] width 206 height 15
paste input "weloveturtless"
type input "weloveturtless"
click at [310, 64] on h1 "Select upsell campaign" at bounding box center [270, 60] width 206 height 14
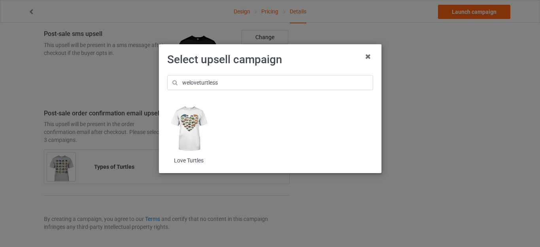
click at [188, 124] on img at bounding box center [188, 129] width 43 height 54
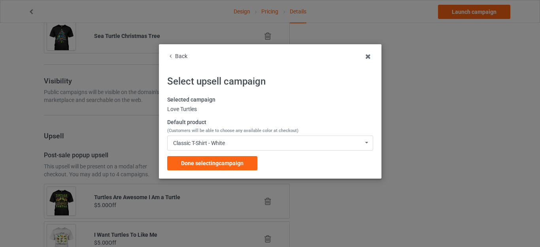
scroll to position [1022, 0]
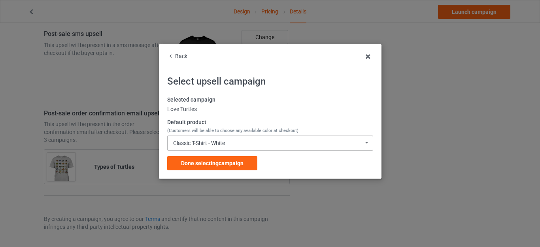
click at [219, 142] on div "Classic T-Shirt - White" at bounding box center [199, 143] width 52 height 6
click at [224, 144] on div "Classic T-Shirt - White" at bounding box center [199, 143] width 52 height 6
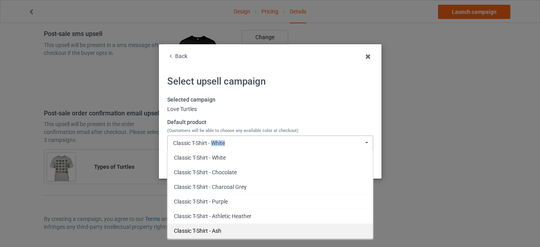
click at [212, 227] on div "Classic T-Shirt - Ash" at bounding box center [270, 230] width 205 height 15
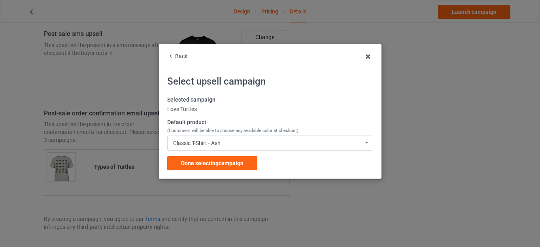
click at [281, 162] on div "Selected campaign Love Turtles Default product (Customers will be able to choos…" at bounding box center [270, 133] width 206 height 74
click at [230, 161] on span "Done selecting campaign" at bounding box center [212, 163] width 62 height 6
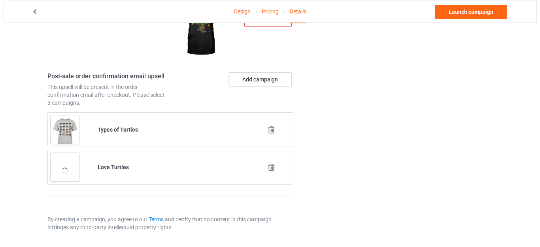
scroll to position [1060, 0]
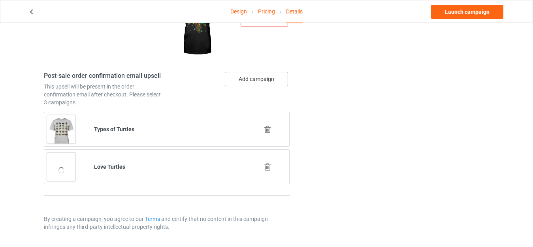
click at [256, 79] on button "Add campaign" at bounding box center [256, 79] width 63 height 14
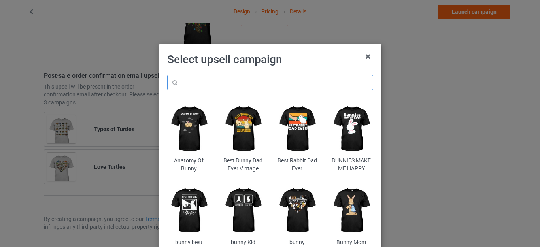
click at [210, 81] on input "text" at bounding box center [270, 82] width 206 height 15
paste input "flyseaturtles"
type input "flyseaturtles"
click at [293, 67] on div "Select upsell campaign flyseaturtles Anatomy Of Bunny Best Bunny Dad Ever Vinta…" at bounding box center [270, 156] width 206 height 207
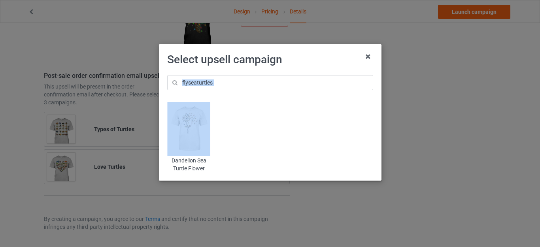
click at [181, 127] on img at bounding box center [188, 129] width 43 height 54
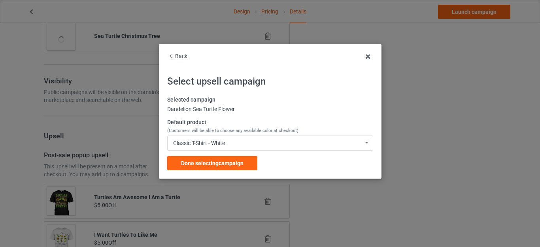
scroll to position [1060, 0]
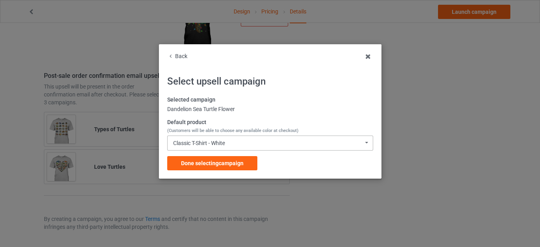
click at [224, 140] on div "Classic T-Shirt - White" at bounding box center [199, 143] width 52 height 6
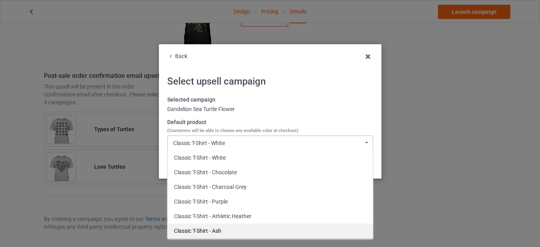
click at [216, 228] on div "Classic T-Shirt - Ash" at bounding box center [270, 230] width 205 height 15
click at [216, 228] on div "Back Select upsell campaign Selected campaign Dandelion Sea Turtle Flower Defau…" at bounding box center [270, 123] width 540 height 247
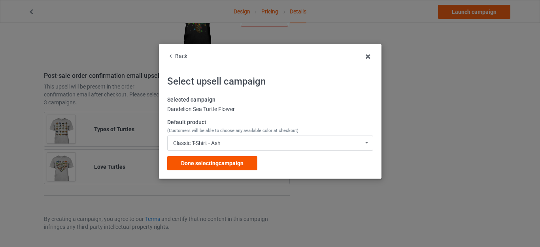
click at [238, 163] on span "Done selecting campaign" at bounding box center [212, 163] width 62 height 6
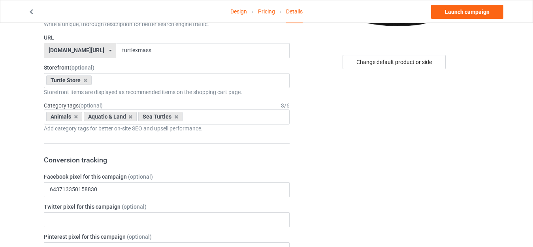
scroll to position [70, 0]
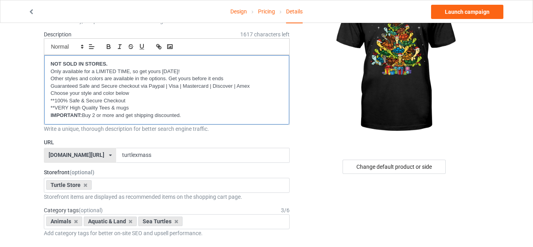
click at [193, 113] on p "IMPORTANT: Buy 2 or more and get shipping discounted." at bounding box center [167, 116] width 232 height 8
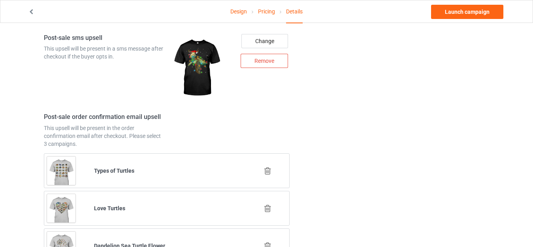
scroll to position [1105, 0]
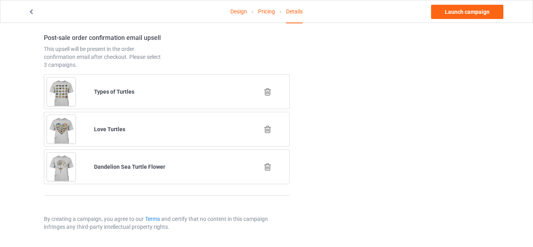
click at [106, 218] on p "By creating a campaign, you agree to our Terms and certify that no content in t…" at bounding box center [167, 223] width 246 height 16
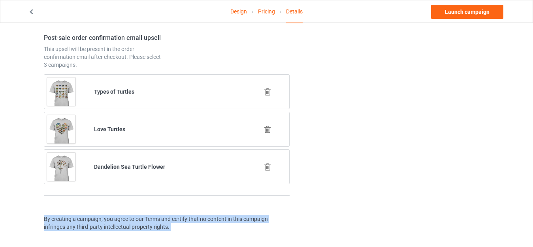
click at [106, 218] on p "By creating a campaign, you agree to our Terms and certify that no content in t…" at bounding box center [167, 223] width 246 height 16
copy p "By creating a campaign, you agree to our Terms and certify that no content in t…"
click at [128, 168] on b "Dandelion Sea Turtle Flower" at bounding box center [129, 167] width 71 height 6
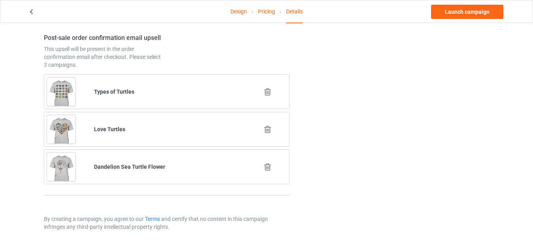
click at [93, 221] on p "By creating a campaign, you agree to our Terms and certify that no content in t…" at bounding box center [167, 223] width 246 height 16
click at [47, 219] on p "By creating a campaign, you agree to our Terms and certify that no content in t…" at bounding box center [167, 223] width 246 height 16
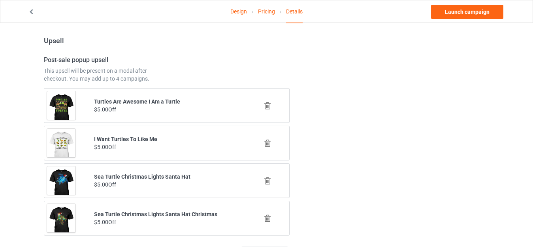
scroll to position [631, 0]
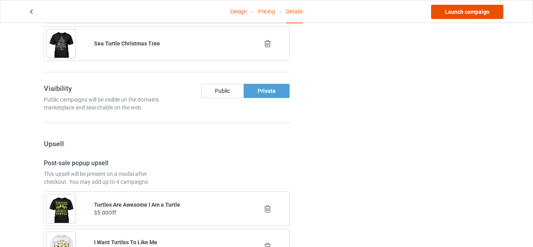
click at [463, 10] on link "Launch campaign" at bounding box center [467, 12] width 72 height 14
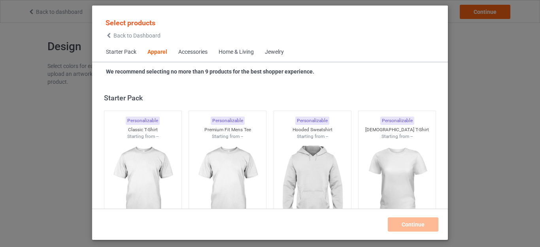
scroll to position [295, 0]
